Goal: Information Seeking & Learning: Learn about a topic

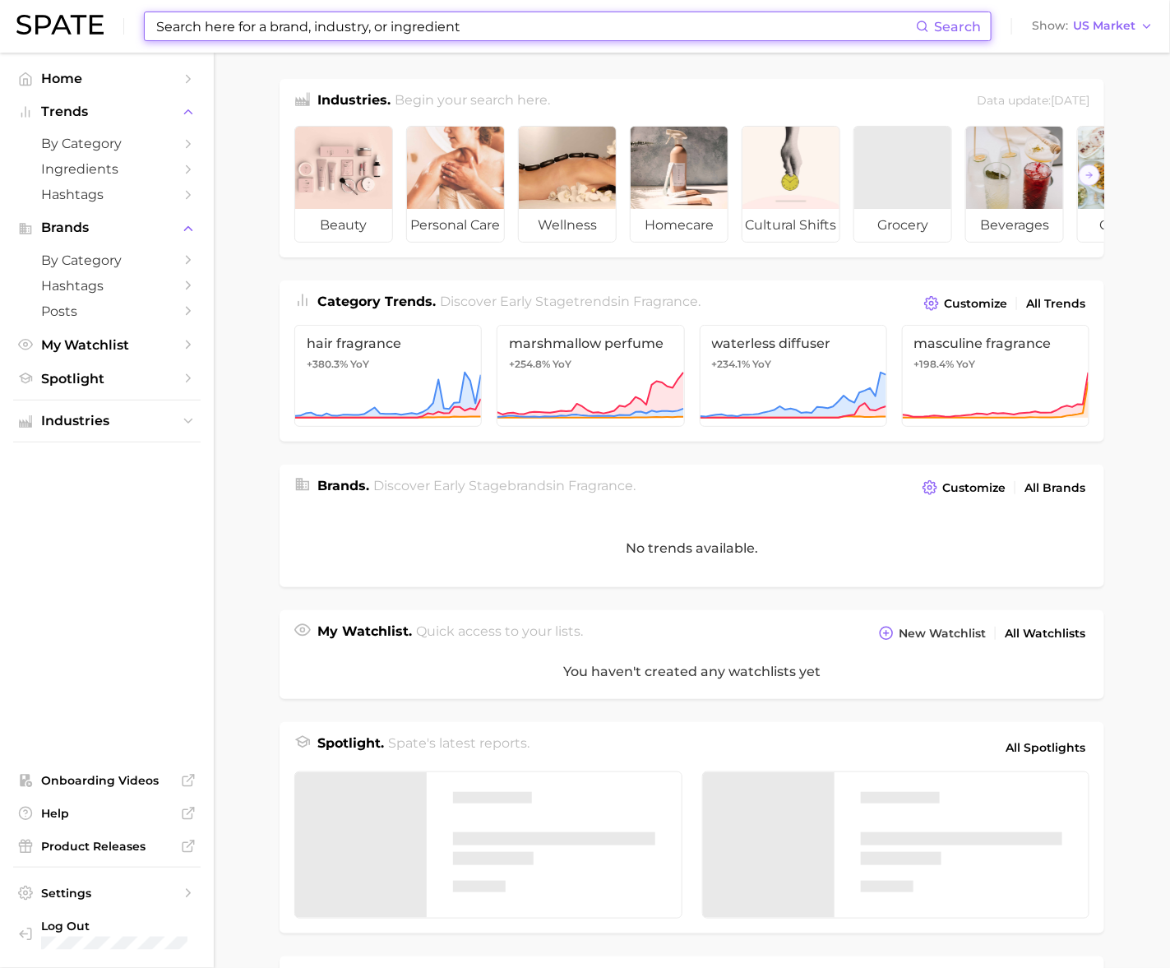
click at [422, 18] on input at bounding box center [535, 26] width 761 height 28
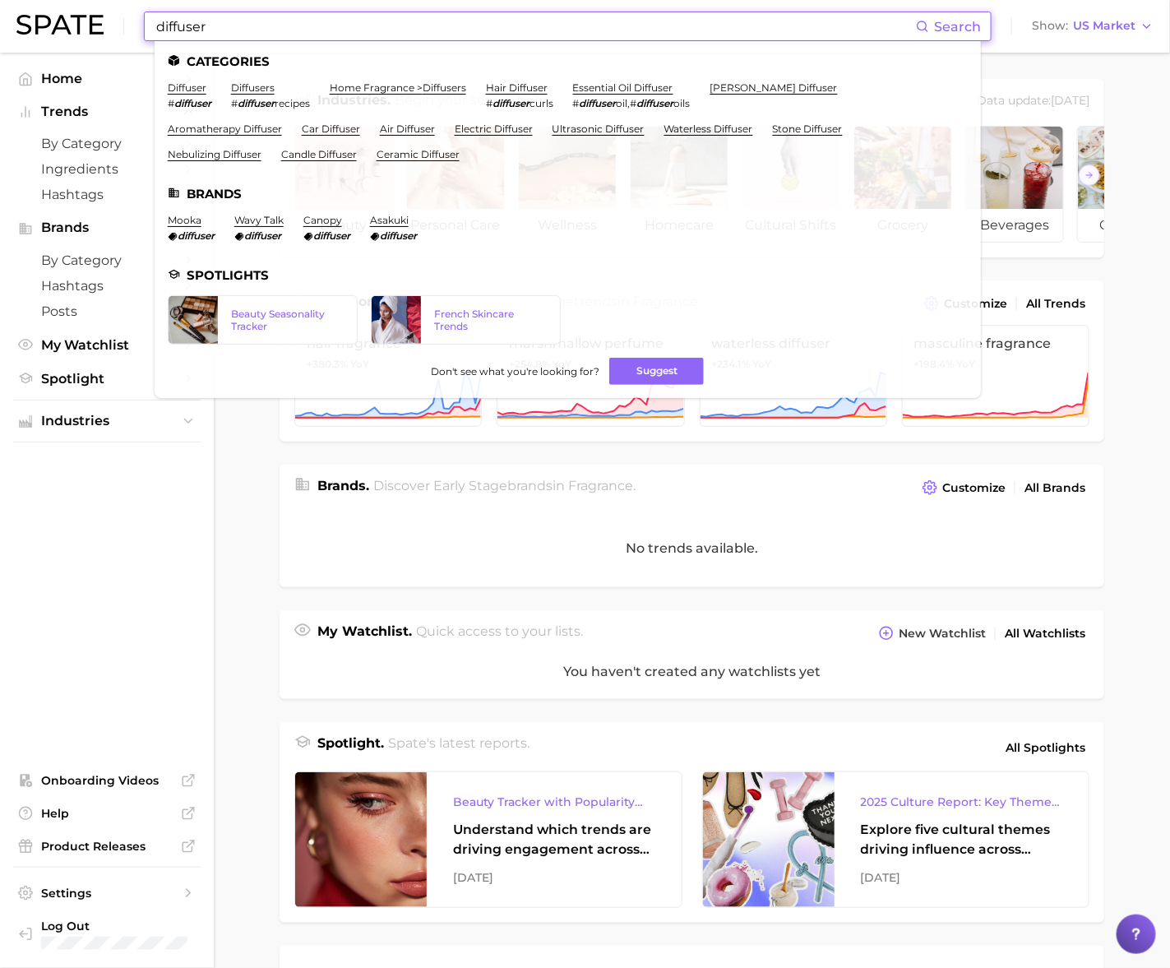
type input "diffuser"
click at [730, 80] on ul "Categories diffuser # diffuser diffusers # diffuser recipes home fragrance > di…" at bounding box center [568, 219] width 826 height 357
click at [763, 85] on link "reed diffuser" at bounding box center [773, 87] width 127 height 12
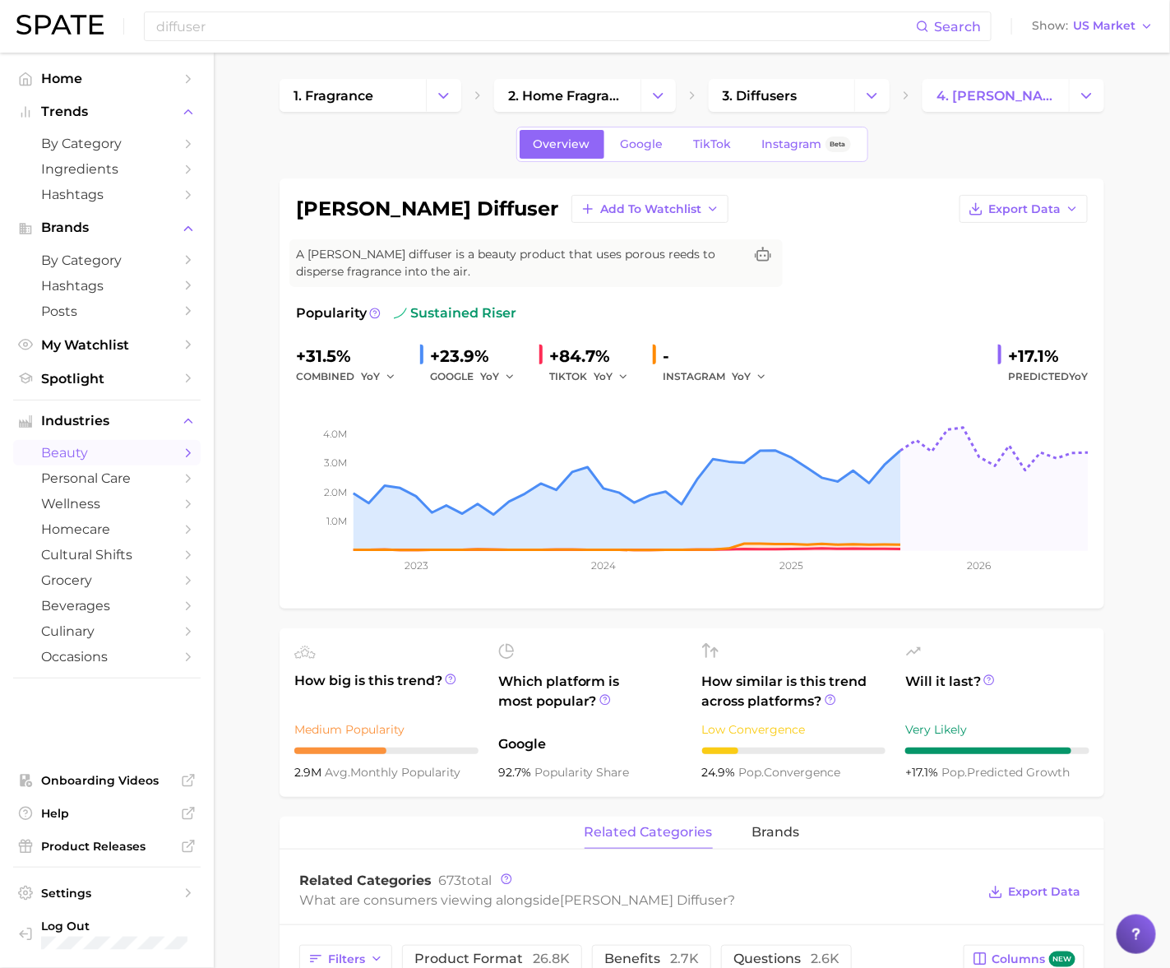
click at [345, 0] on div "diffuser Search Show US Market" at bounding box center [584, 26] width 1137 height 53
click at [326, 27] on input "diffuser" at bounding box center [535, 26] width 761 height 28
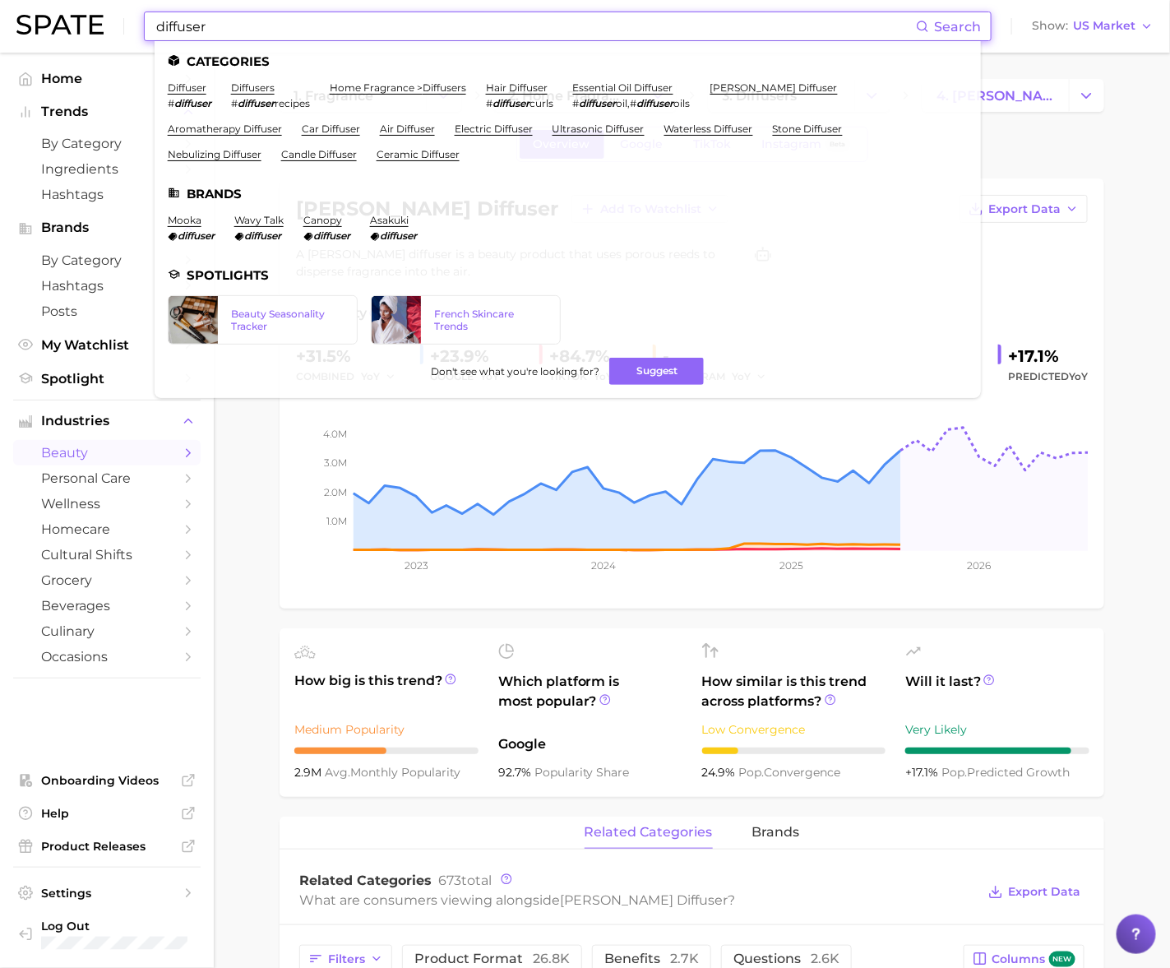
click at [326, 28] on input "diffuser" at bounding box center [535, 26] width 761 height 28
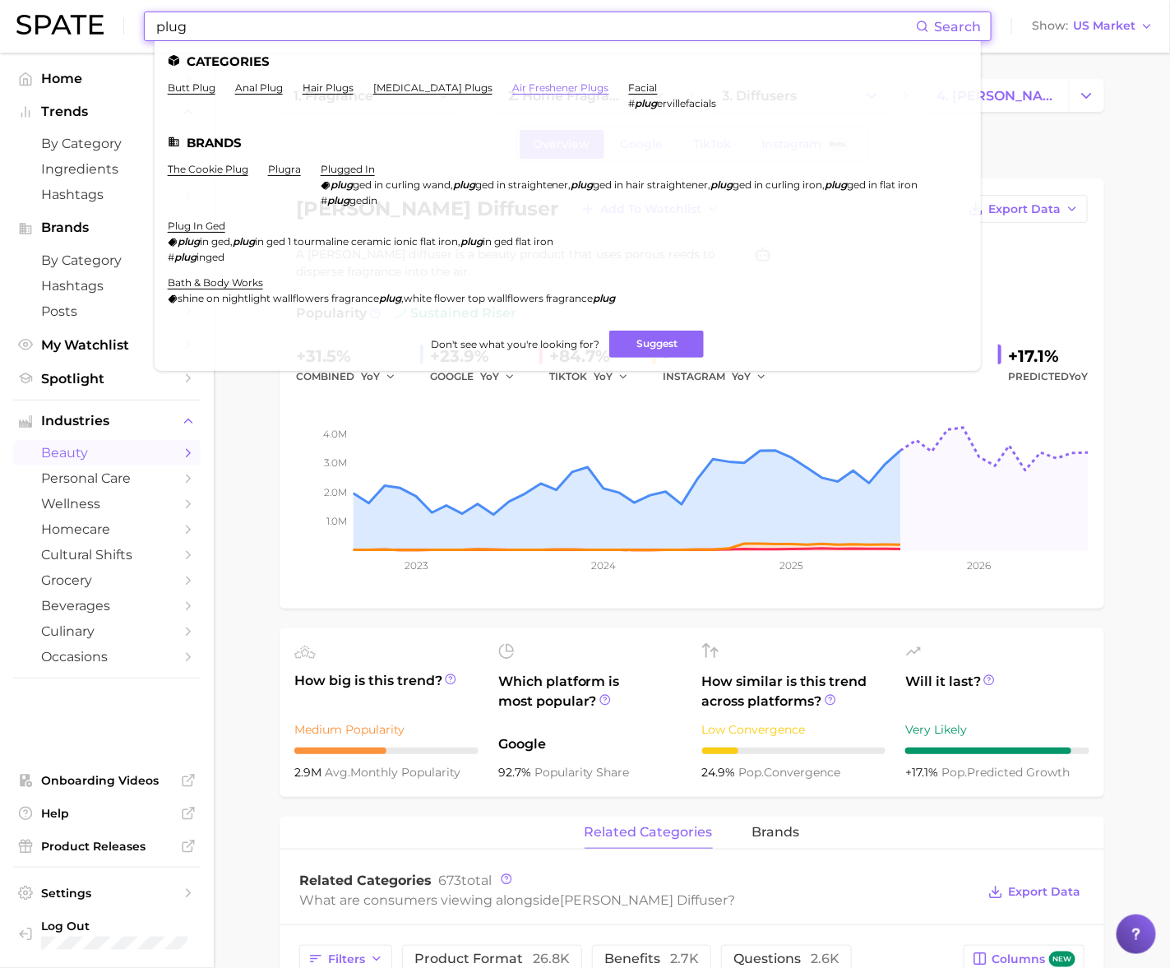
click at [512, 86] on link "air freshener plugs" at bounding box center [560, 87] width 97 height 12
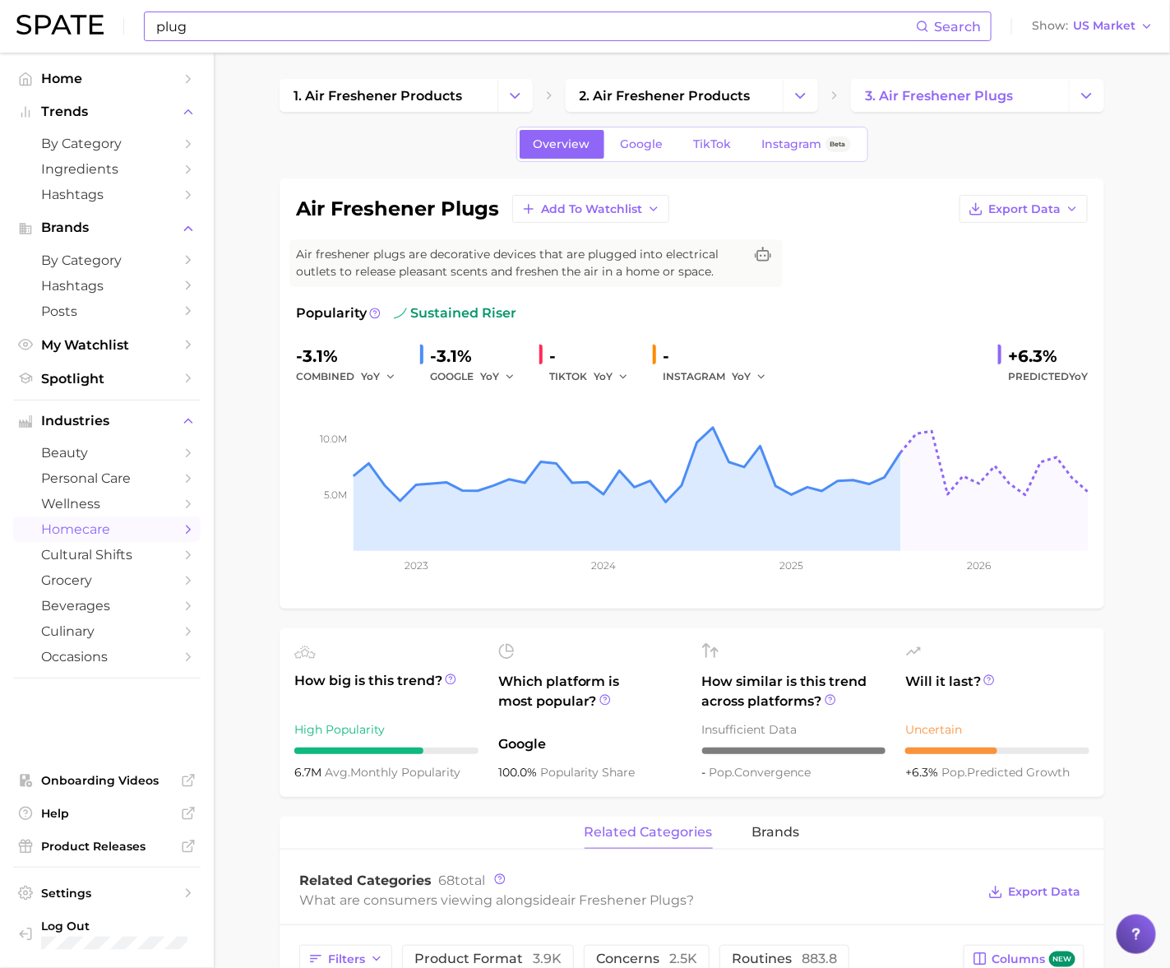
click at [323, 23] on input "plug" at bounding box center [535, 26] width 761 height 28
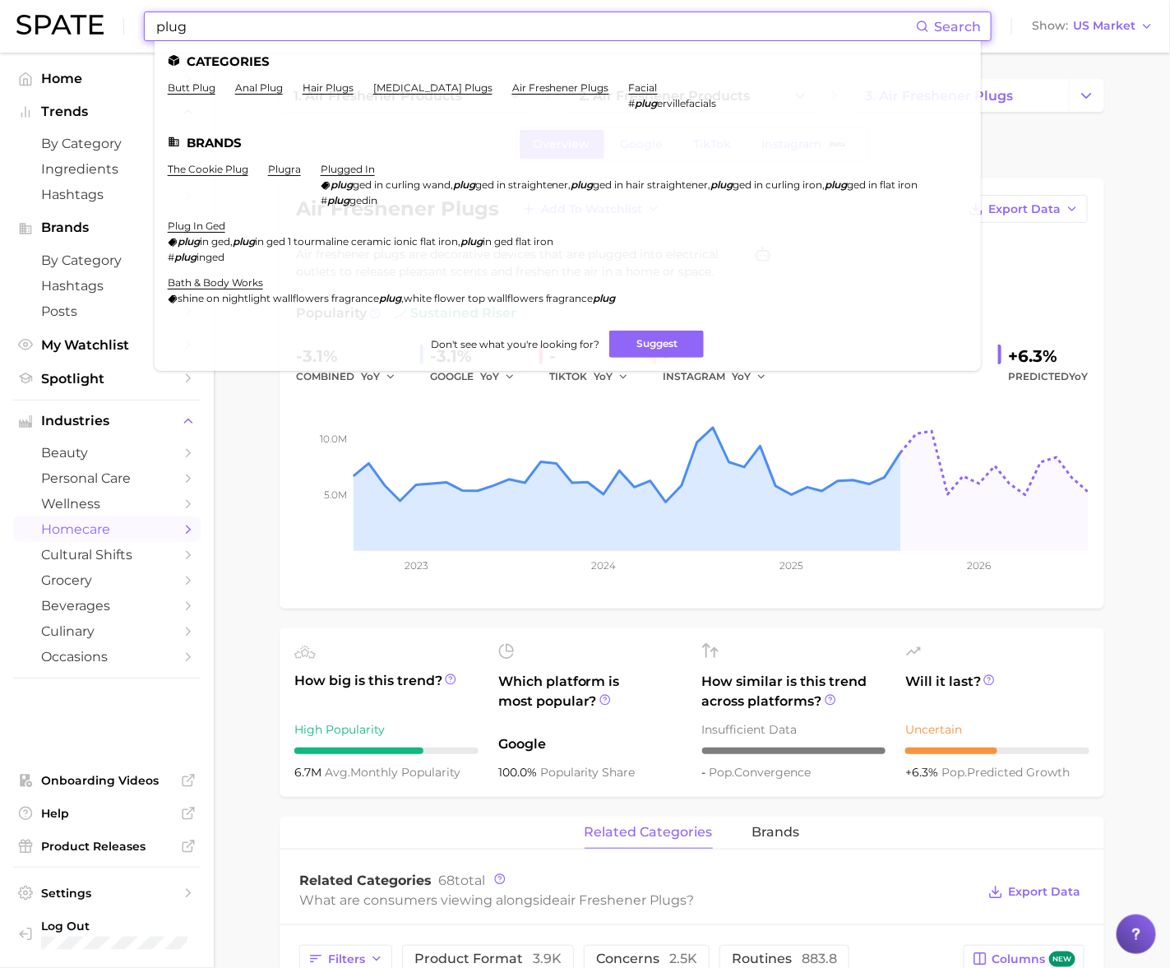
click at [321, 23] on input "plug" at bounding box center [535, 26] width 761 height 28
click at [321, 23] on input "r" at bounding box center [535, 26] width 761 height 28
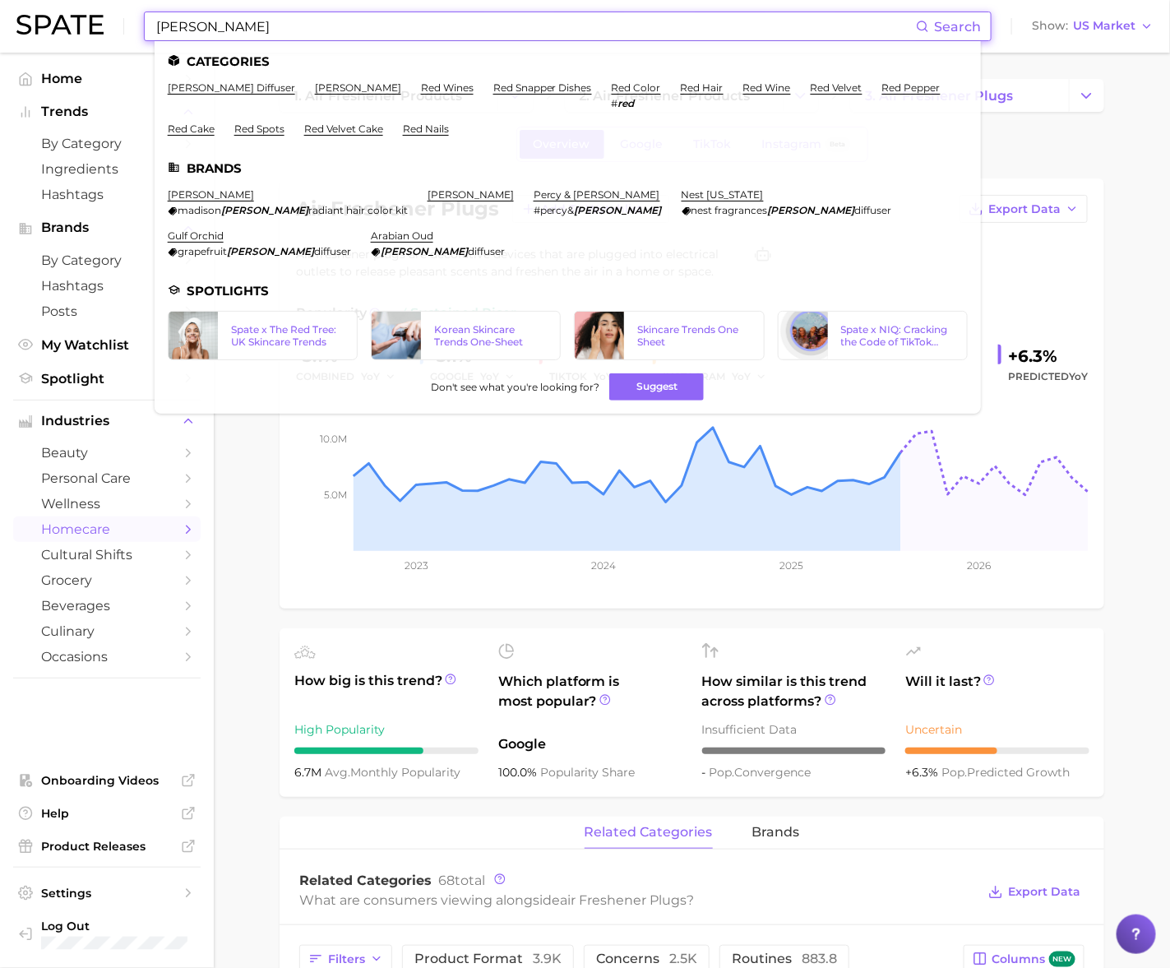
type input "reed"
click at [181, 77] on ul "Categories reed diffuser reed clarke red wines red snapper dishes red color # r…" at bounding box center [568, 227] width 826 height 372
click at [210, 81] on link "reed diffuser" at bounding box center [231, 87] width 127 height 12
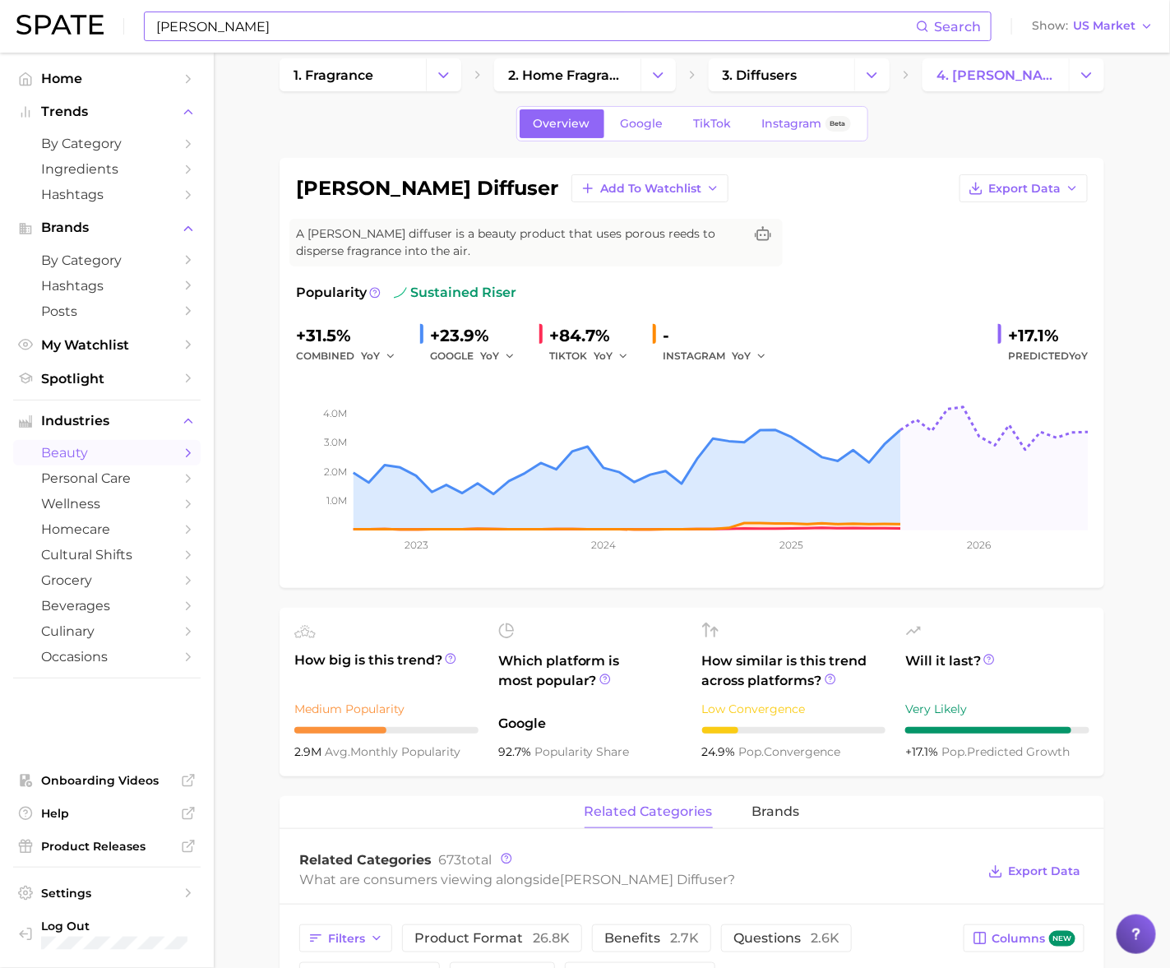
scroll to position [27, 0]
